Goal: Task Accomplishment & Management: Contribute content

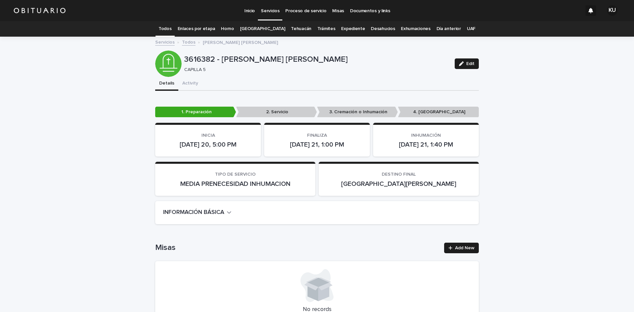
click at [270, 10] on p "Servicios" at bounding box center [270, 7] width 18 height 14
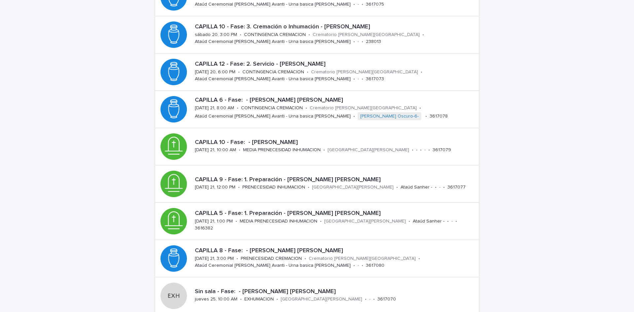
scroll to position [128, 0]
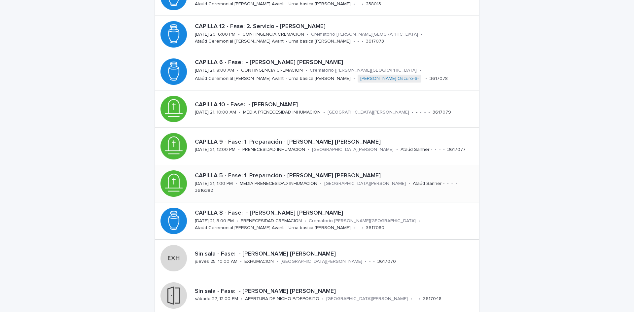
click at [346, 185] on p "[GEOGRAPHIC_DATA][PERSON_NAME]" at bounding box center [365, 184] width 82 height 6
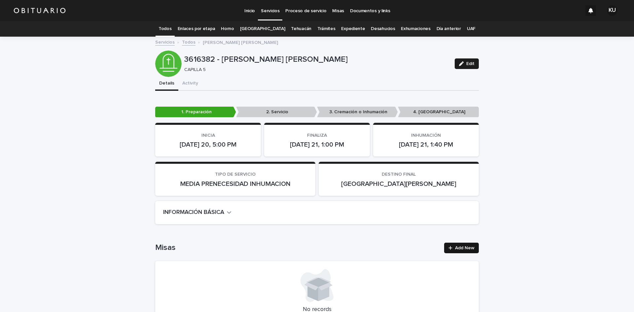
click at [468, 247] on span "Add New" at bounding box center [464, 248] width 19 height 5
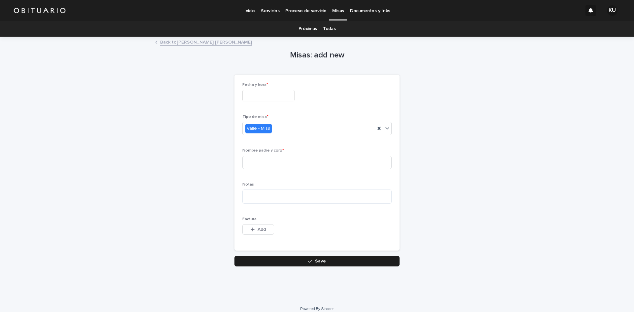
click at [283, 95] on input "text" at bounding box center [268, 96] width 52 height 12
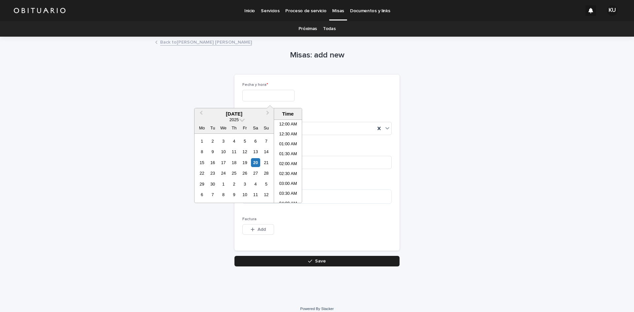
scroll to position [350, 0]
click at [265, 162] on div "21" at bounding box center [266, 162] width 9 height 9
click at [282, 135] on li "01:00 PM" at bounding box center [288, 136] width 28 height 10
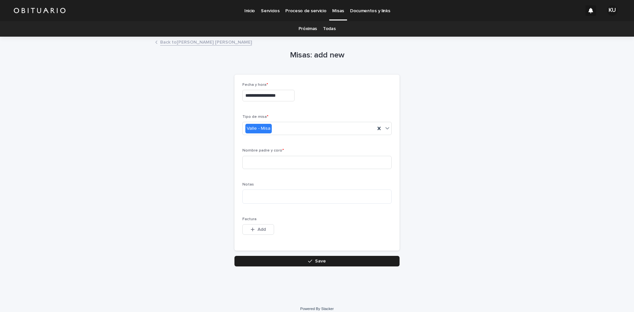
type input "**********"
click at [299, 159] on input at bounding box center [316, 162] width 149 height 13
type input "*"
type input "**********"
click at [325, 262] on button "Save" at bounding box center [316, 261] width 165 height 11
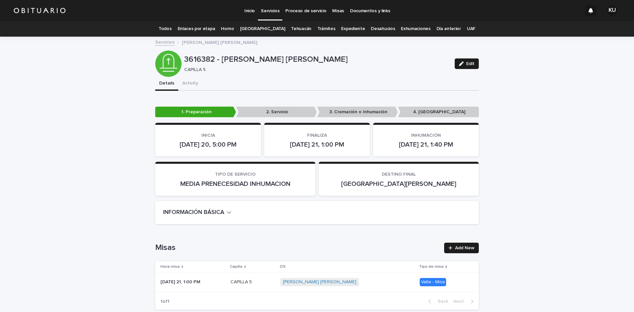
click at [382, 282] on div "[PERSON_NAME] [PERSON_NAME] + 0" at bounding box center [338, 282] width 116 height 8
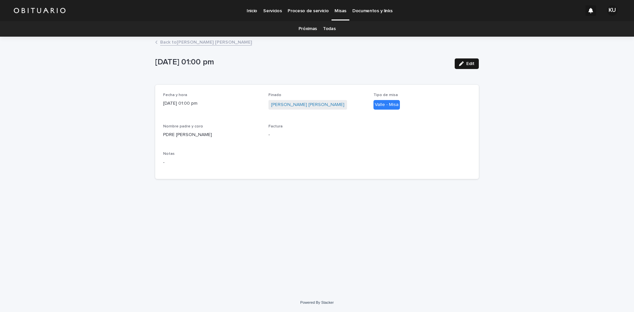
click at [459, 64] on icon "button" at bounding box center [461, 63] width 5 height 5
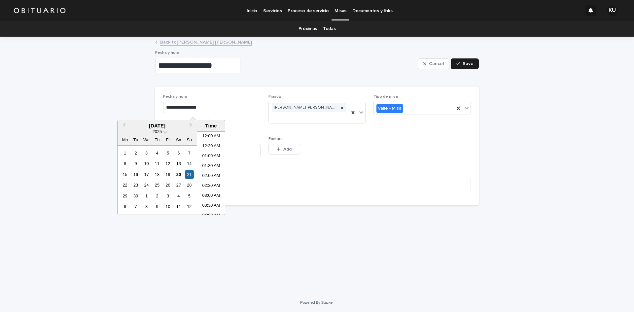
click at [191, 107] on input "**********" at bounding box center [189, 108] width 52 height 12
type input "**********"
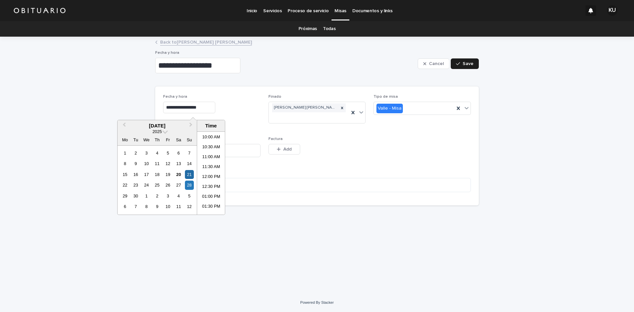
scroll to position [195, 0]
click at [212, 150] on li "10:30 AM" at bounding box center [211, 150] width 28 height 10
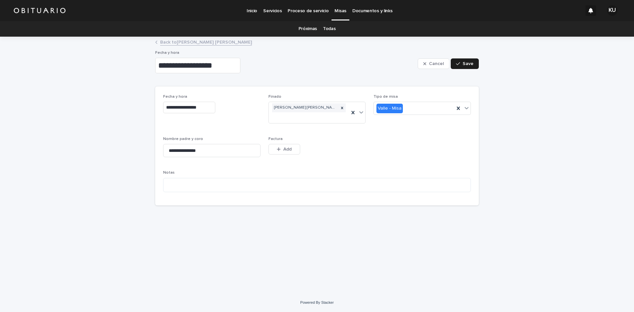
type input "**********"
click at [458, 66] on button "Save" at bounding box center [465, 63] width 28 height 11
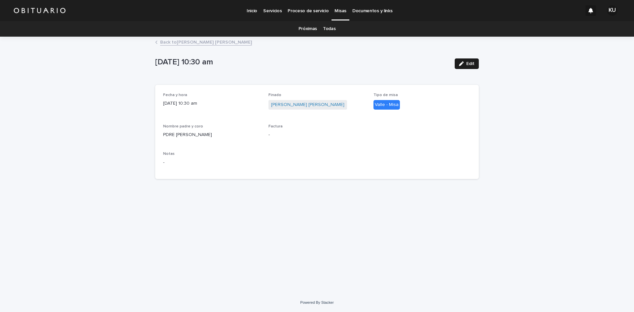
click at [271, 10] on p "Servicios" at bounding box center [272, 7] width 18 height 14
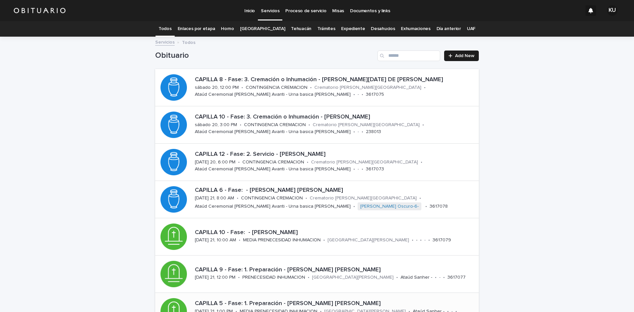
click at [401, 298] on div "CAPILLA 5 - Fase: 1. Preparación - [PERSON_NAME] [PERSON_NAME][DATE] 21, 1:00 P…" at bounding box center [316, 311] width 323 height 37
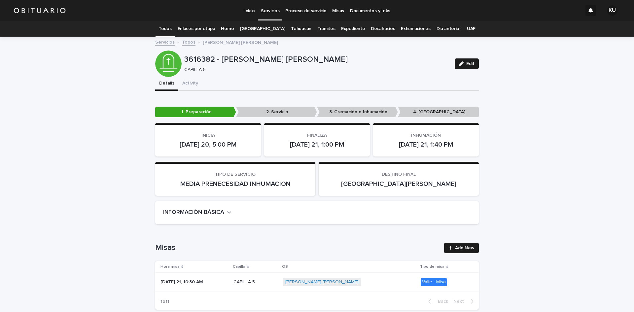
click at [269, 10] on p "Servicios" at bounding box center [270, 7] width 18 height 14
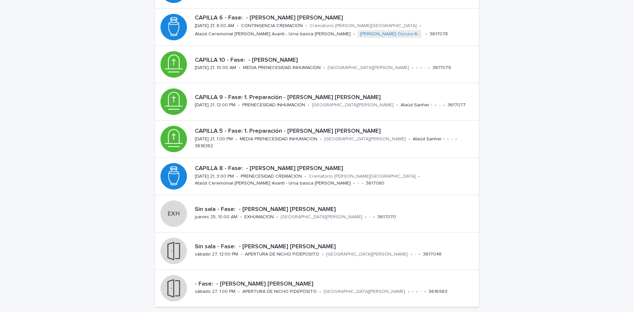
scroll to position [122, 0]
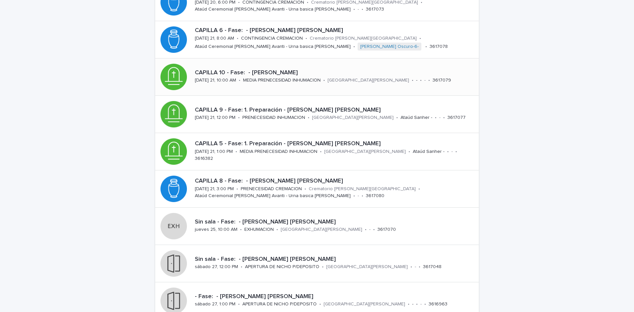
click at [347, 68] on div "CAPILLA 10 - Fase: - [PERSON_NAME]" at bounding box center [335, 72] width 281 height 9
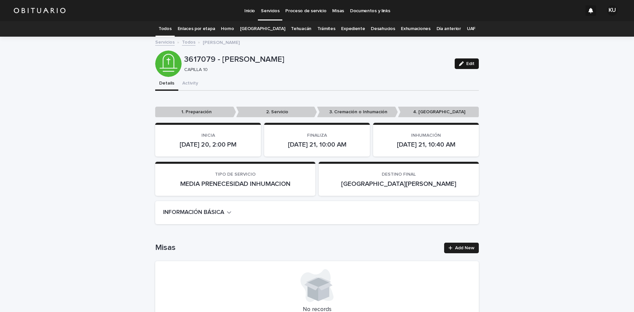
click at [470, 62] on span "Edit" at bounding box center [470, 63] width 8 height 5
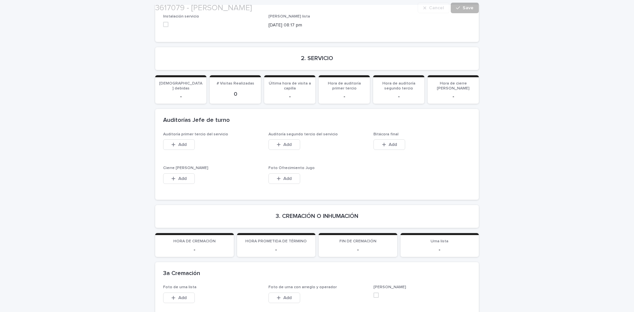
scroll to position [1587, 0]
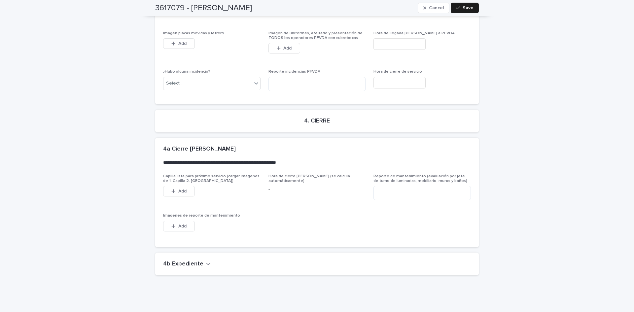
click at [206, 261] on icon "button" at bounding box center [208, 264] width 5 height 6
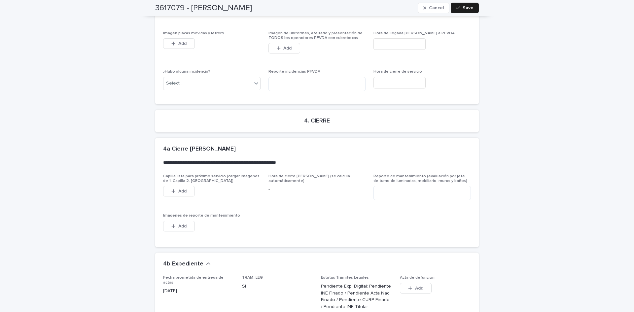
scroll to position [1824, 0]
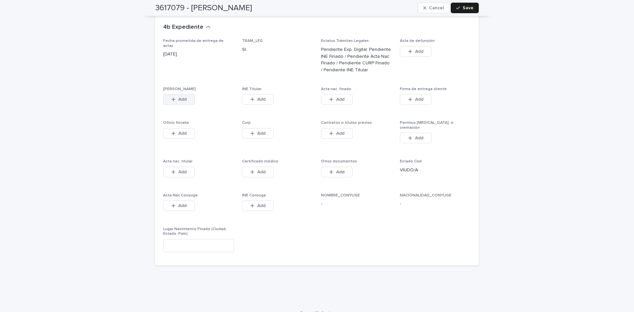
click at [182, 97] on span "Add" at bounding box center [182, 99] width 8 height 5
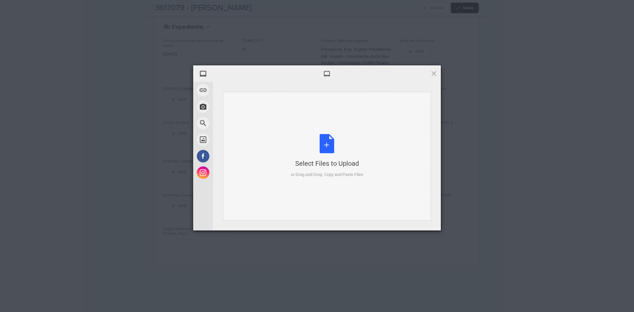
click at [322, 143] on div "Select Files to Upload or Drag and Drop, Copy and Paste Files" at bounding box center [327, 156] width 72 height 44
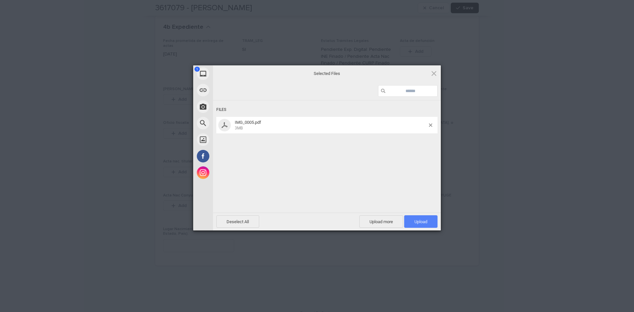
click at [430, 218] on span "Upload 1" at bounding box center [420, 221] width 33 height 13
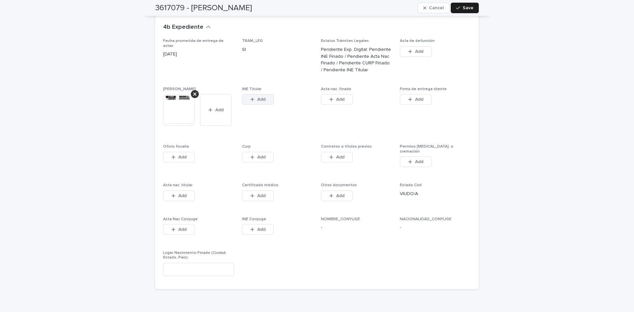
click at [261, 97] on span "Add" at bounding box center [261, 99] width 8 height 5
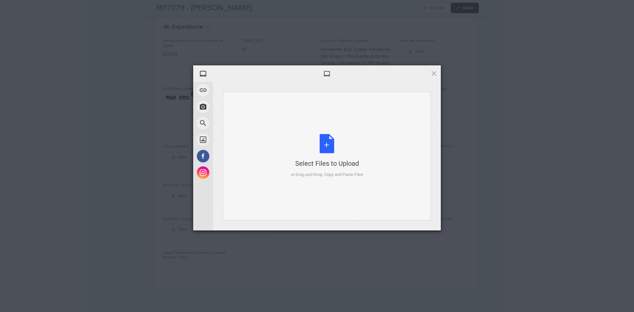
click at [319, 142] on div "Select Files to Upload or Drag and Drop, Copy and Paste Files" at bounding box center [327, 156] width 72 height 44
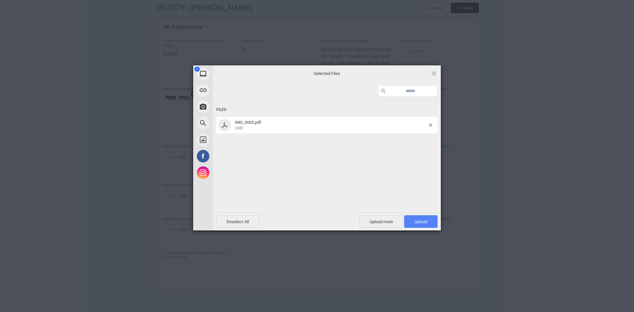
click at [433, 222] on span "Upload 1" at bounding box center [420, 221] width 33 height 13
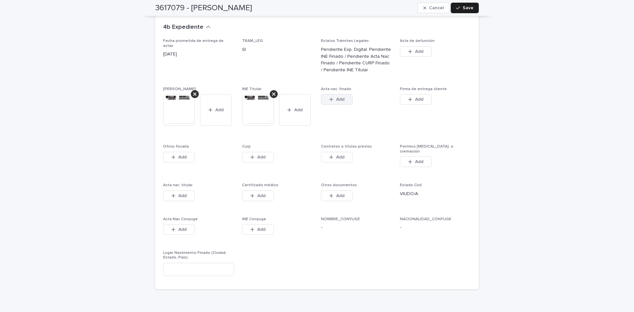
click at [338, 97] on span "Add" at bounding box center [340, 99] width 8 height 5
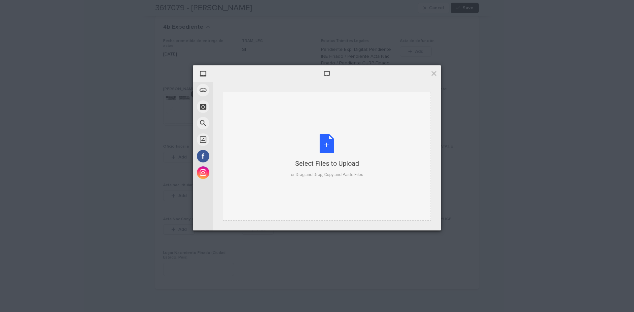
click at [321, 140] on div "Select Files to Upload or Drag and Drop, Copy and Paste Files" at bounding box center [327, 156] width 72 height 44
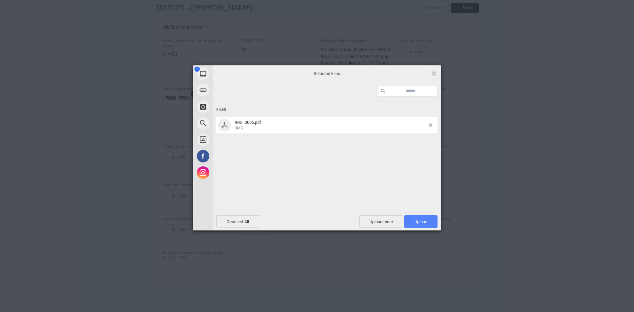
click at [431, 221] on span "Upload 1" at bounding box center [420, 221] width 33 height 13
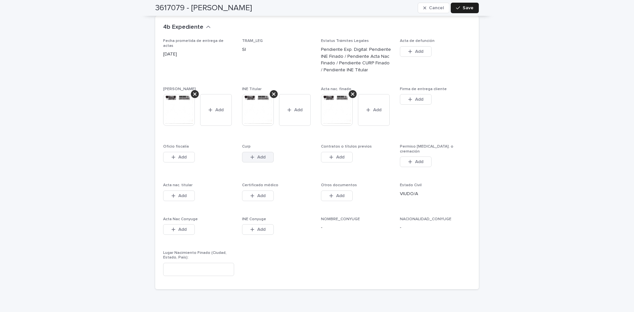
click at [257, 155] on span "Add" at bounding box center [261, 157] width 8 height 5
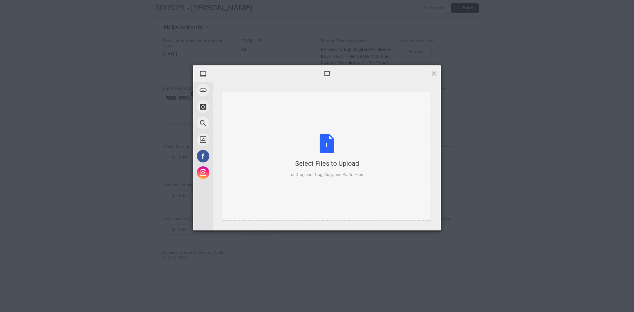
click at [328, 139] on div "Select Files to Upload or Drag and Drop, Copy and Paste Files" at bounding box center [327, 156] width 72 height 44
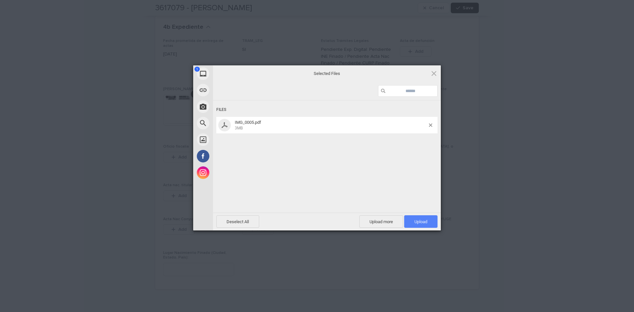
click at [423, 218] on span "Upload 1" at bounding box center [420, 221] width 33 height 13
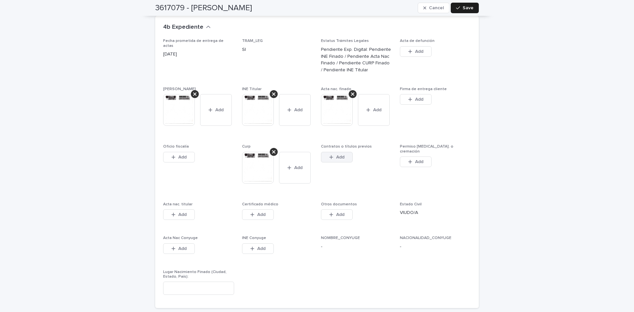
click at [341, 155] on span "Add" at bounding box center [340, 157] width 8 height 5
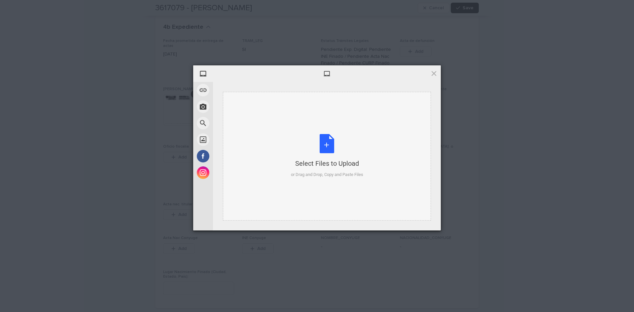
click at [327, 143] on div "Select Files to Upload or Drag and Drop, Copy and Paste Files" at bounding box center [327, 156] width 72 height 44
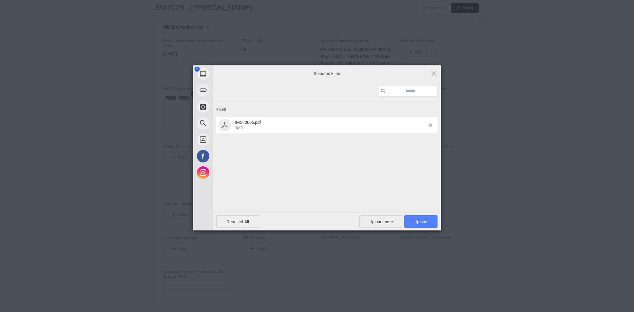
click at [431, 220] on span "Upload 1" at bounding box center [420, 221] width 33 height 13
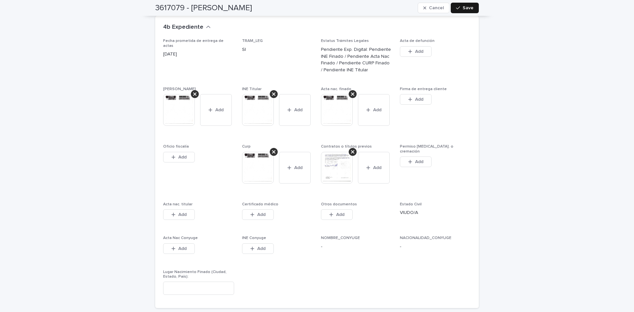
click at [467, 9] on span "Save" at bounding box center [467, 8] width 11 height 5
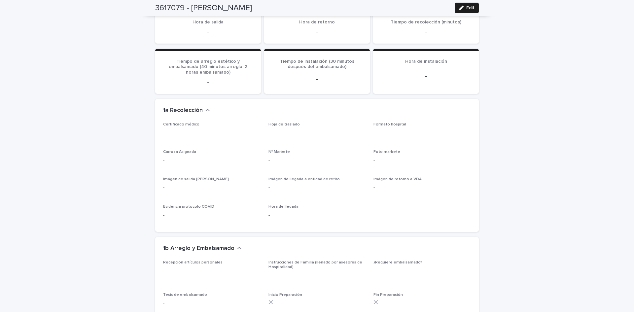
scroll to position [0, 0]
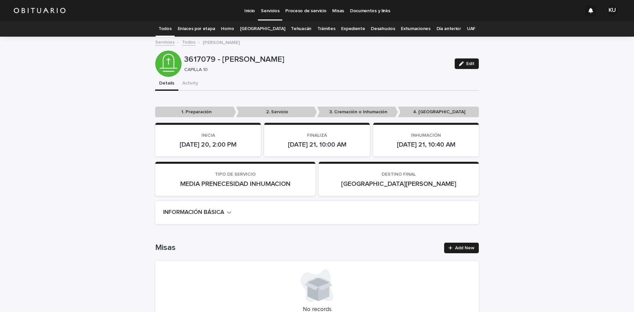
click at [269, 13] on p "Servicios" at bounding box center [270, 7] width 18 height 14
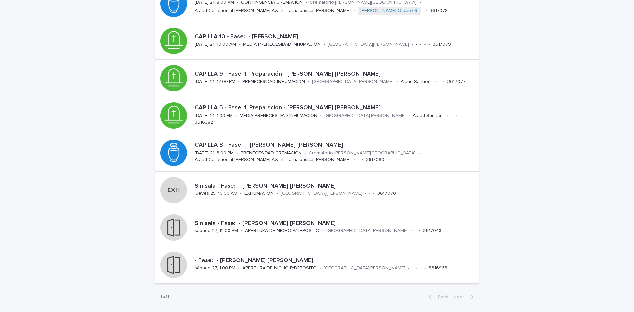
scroll to position [204, 0]
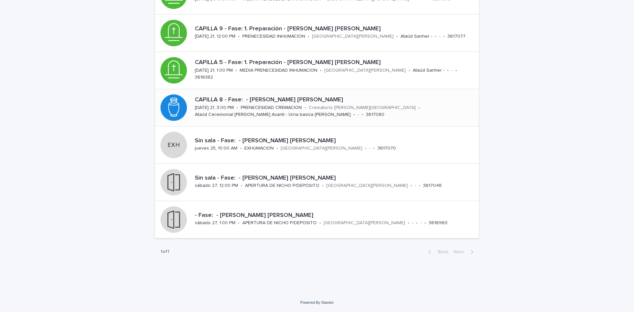
click at [355, 109] on p "Crematorio [PERSON_NAME][GEOGRAPHIC_DATA]" at bounding box center [362, 108] width 107 height 6
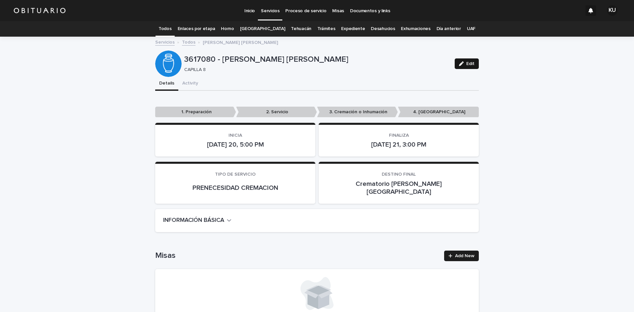
click at [469, 62] on span "Edit" at bounding box center [470, 63] width 8 height 5
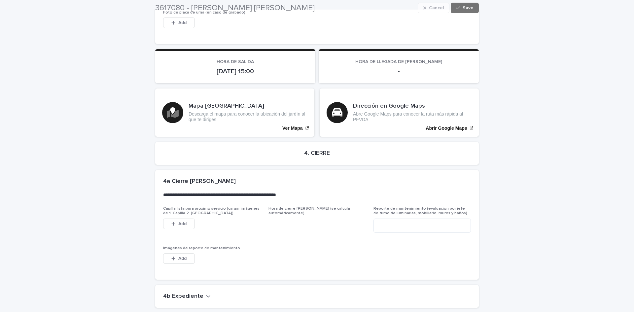
scroll to position [1582, 0]
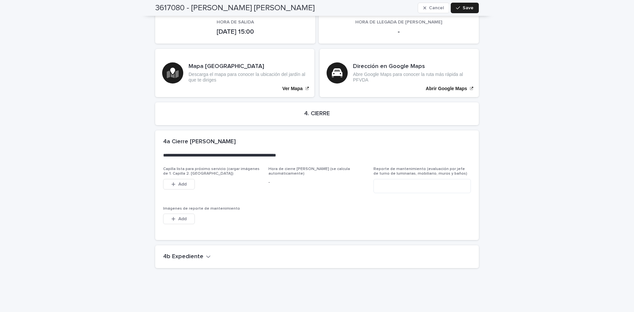
click at [206, 253] on icon "button" at bounding box center [208, 256] width 5 height 6
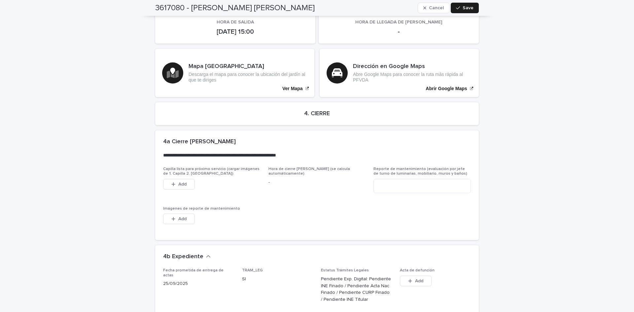
scroll to position [1827, 0]
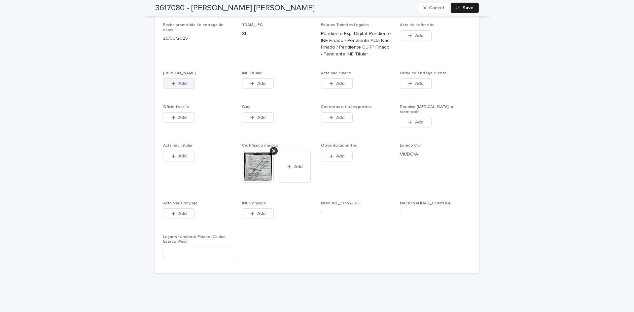
click at [187, 78] on button "Add" at bounding box center [179, 83] width 32 height 11
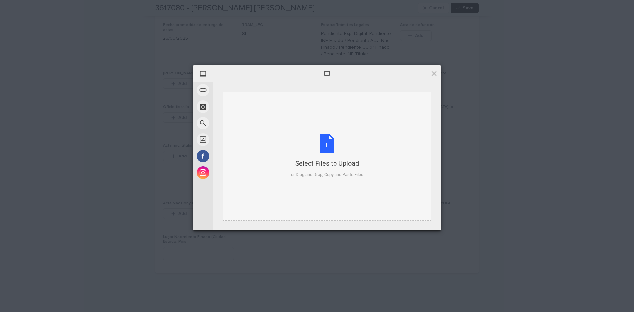
click at [327, 140] on div "Select Files to Upload or Drag and Drop, Copy and Paste Files" at bounding box center [327, 156] width 72 height 44
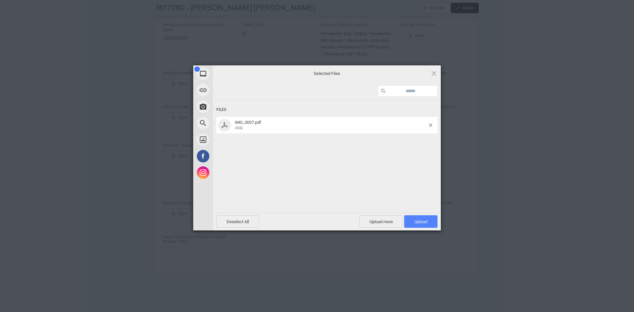
click at [433, 218] on span "Upload 1" at bounding box center [420, 221] width 33 height 13
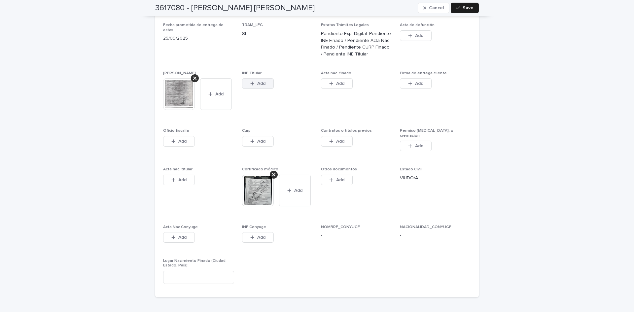
click at [261, 78] on button "Add" at bounding box center [258, 83] width 32 height 11
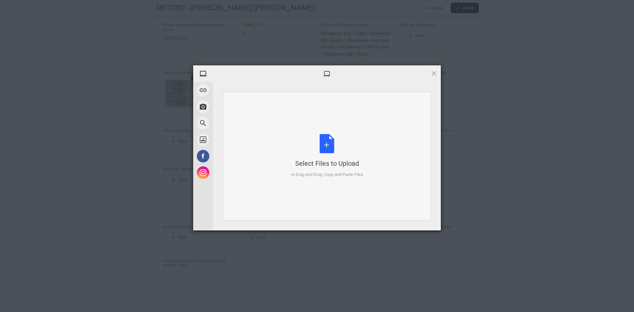
click at [322, 138] on div "Select Files to Upload or Drag and Drop, Copy and Paste Files" at bounding box center [327, 156] width 72 height 44
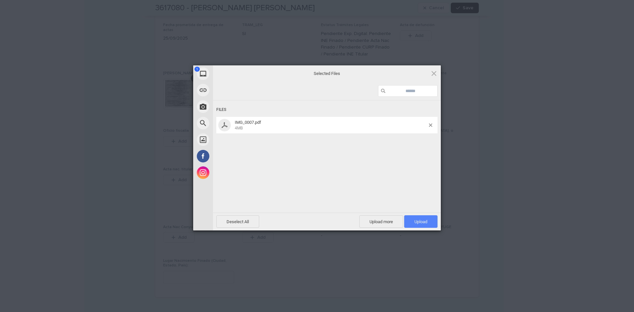
click at [422, 220] on span "Upload 1" at bounding box center [420, 221] width 13 height 5
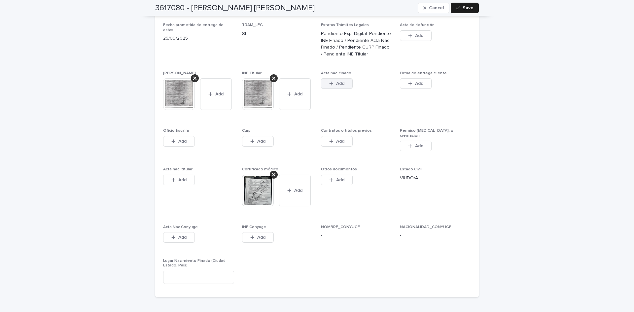
click at [347, 78] on button "Add" at bounding box center [337, 83] width 32 height 11
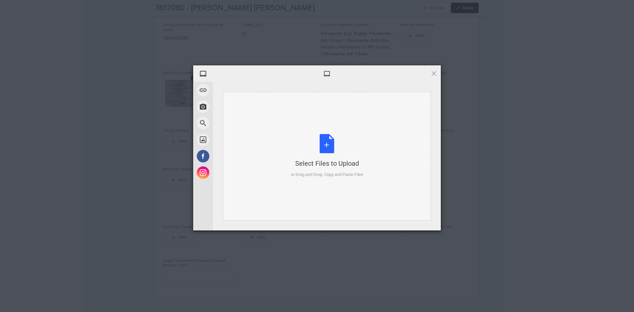
click at [322, 146] on div "Select Files to Upload or Drag and Drop, Copy and Paste Files" at bounding box center [327, 156] width 72 height 44
